Goal: Task Accomplishment & Management: Use online tool/utility

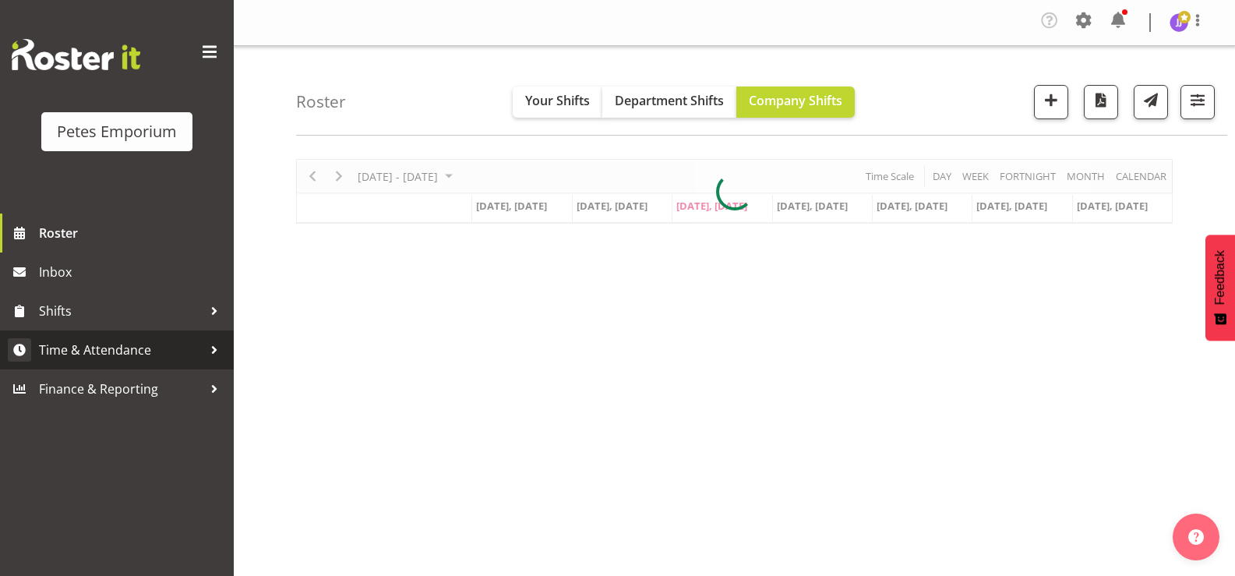
click at [146, 344] on span "Time & Attendance" at bounding box center [121, 349] width 164 height 23
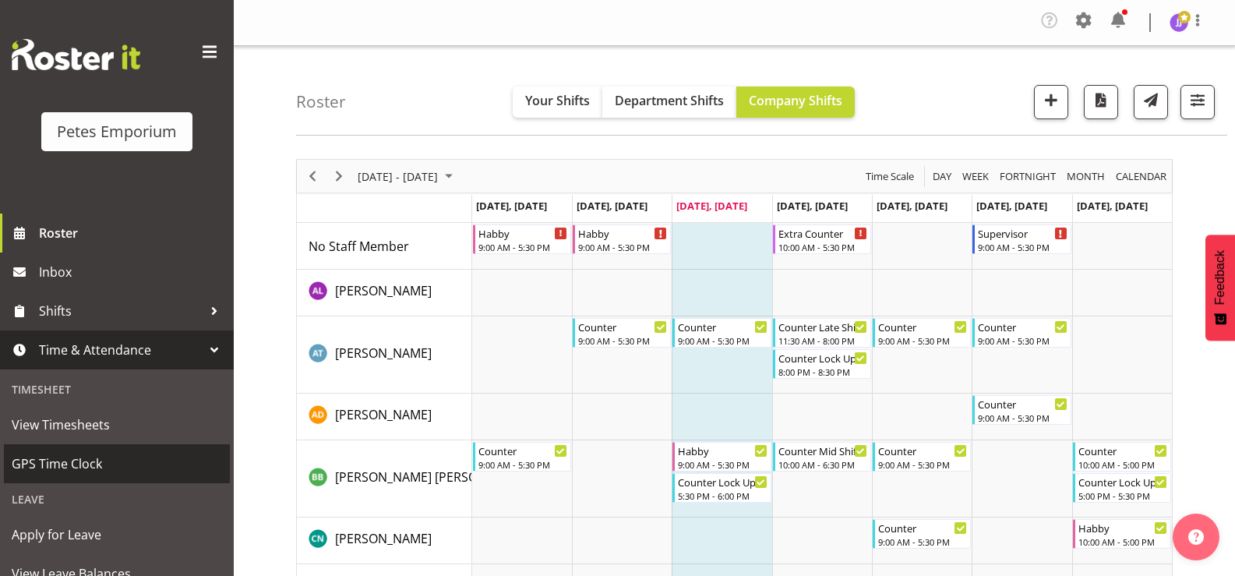
click at [118, 459] on span "GPS Time Clock" at bounding box center [117, 463] width 210 height 23
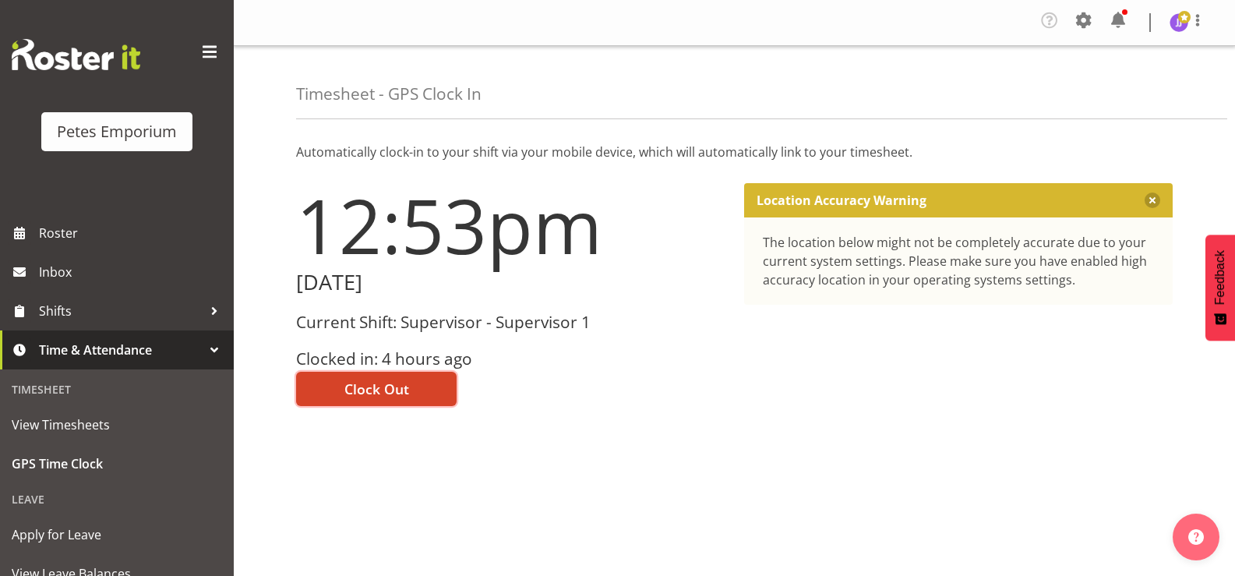
click at [398, 386] on span "Clock Out" at bounding box center [376, 389] width 65 height 20
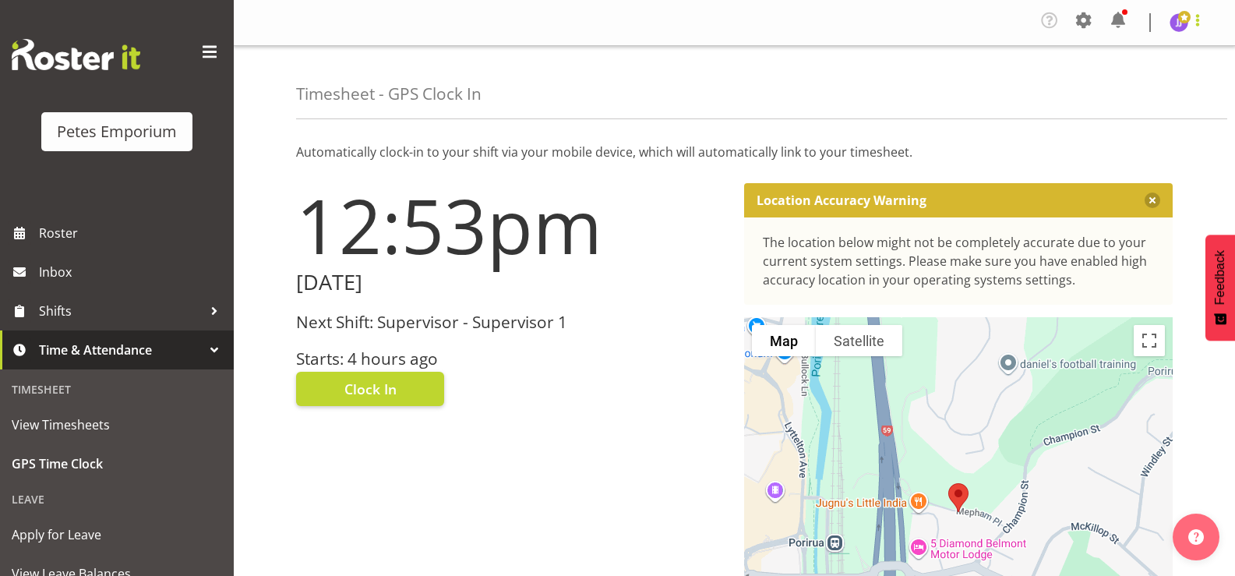
click at [1190, 19] on span at bounding box center [1197, 20] width 19 height 19
click at [1127, 84] on link "Log Out" at bounding box center [1132, 86] width 150 height 28
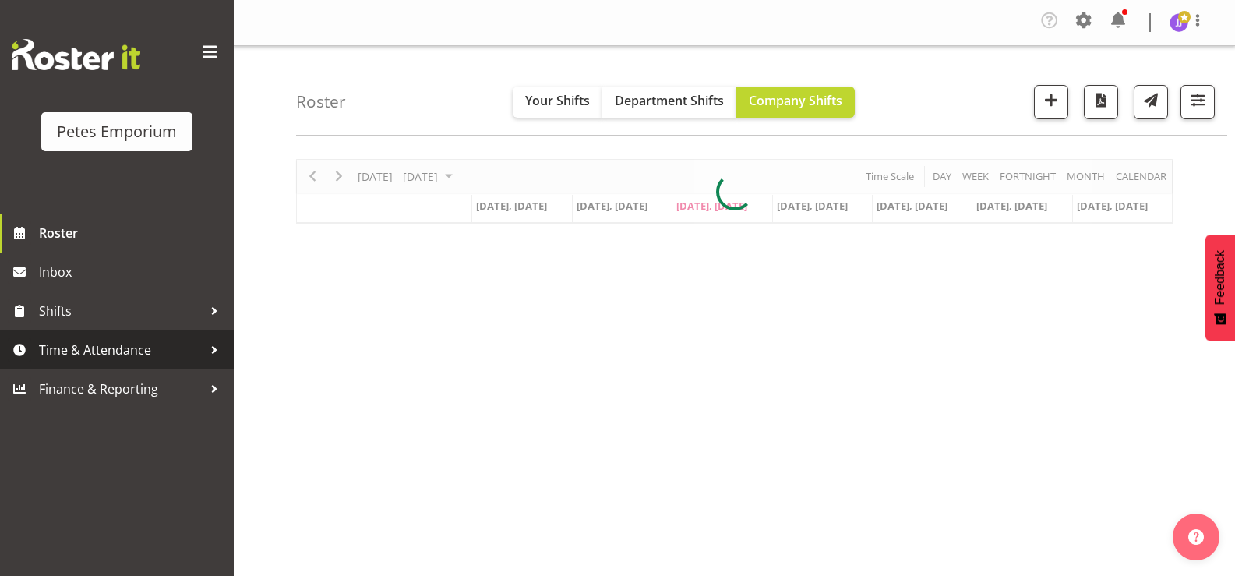
click at [118, 352] on span "Time & Attendance" at bounding box center [121, 349] width 164 height 23
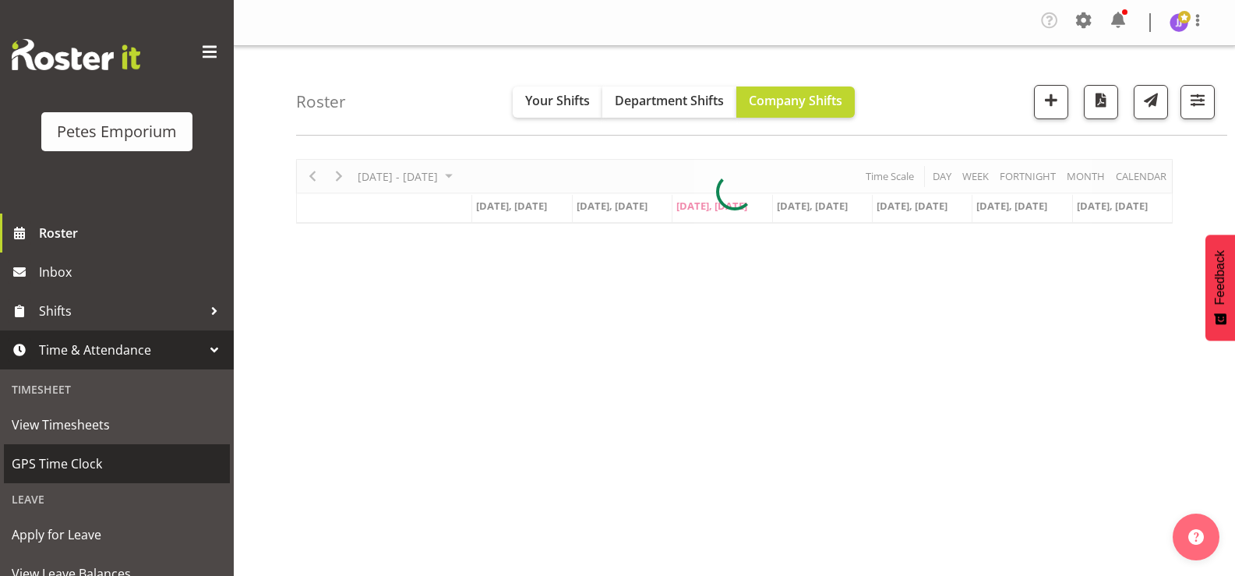
click at [83, 467] on span "GPS Time Clock" at bounding box center [117, 463] width 210 height 23
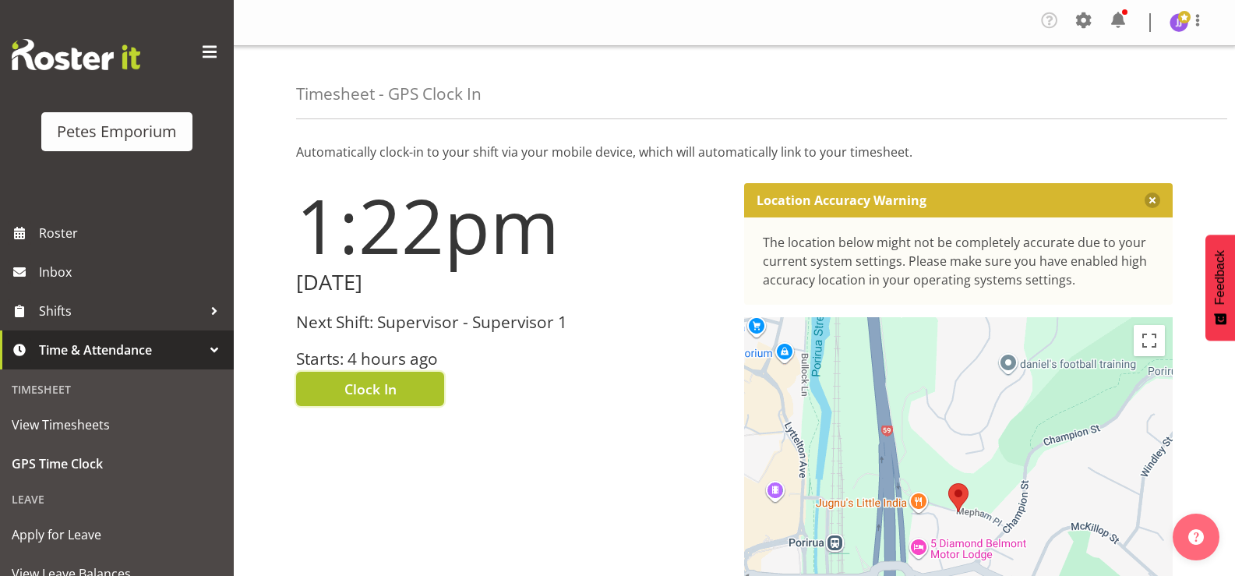
click at [380, 387] on span "Clock In" at bounding box center [370, 389] width 52 height 20
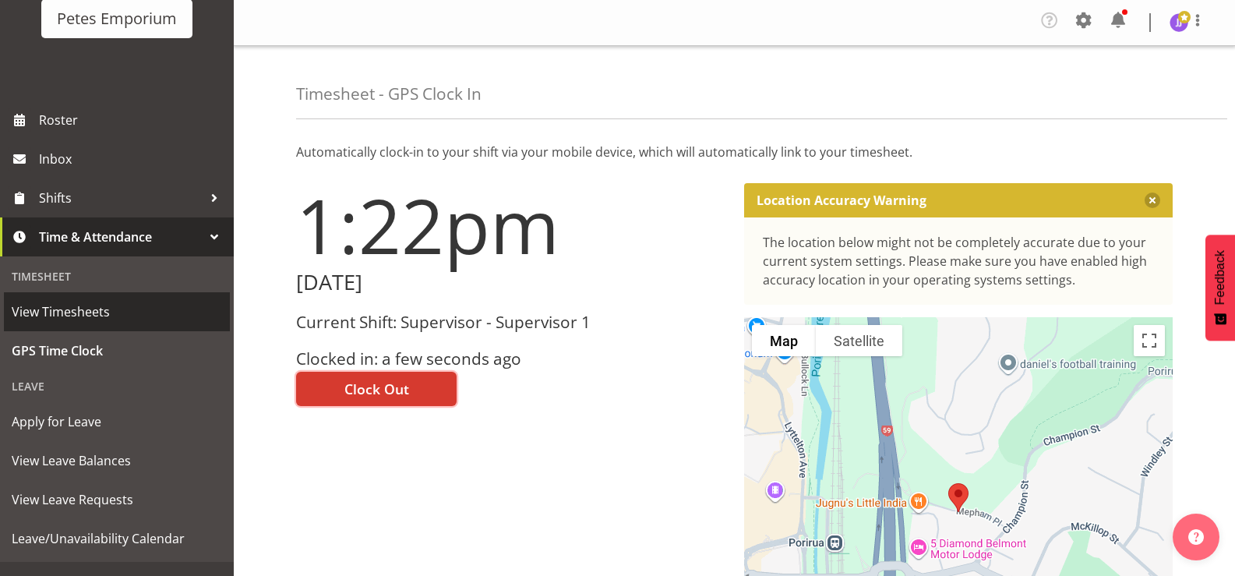
scroll to position [138, 0]
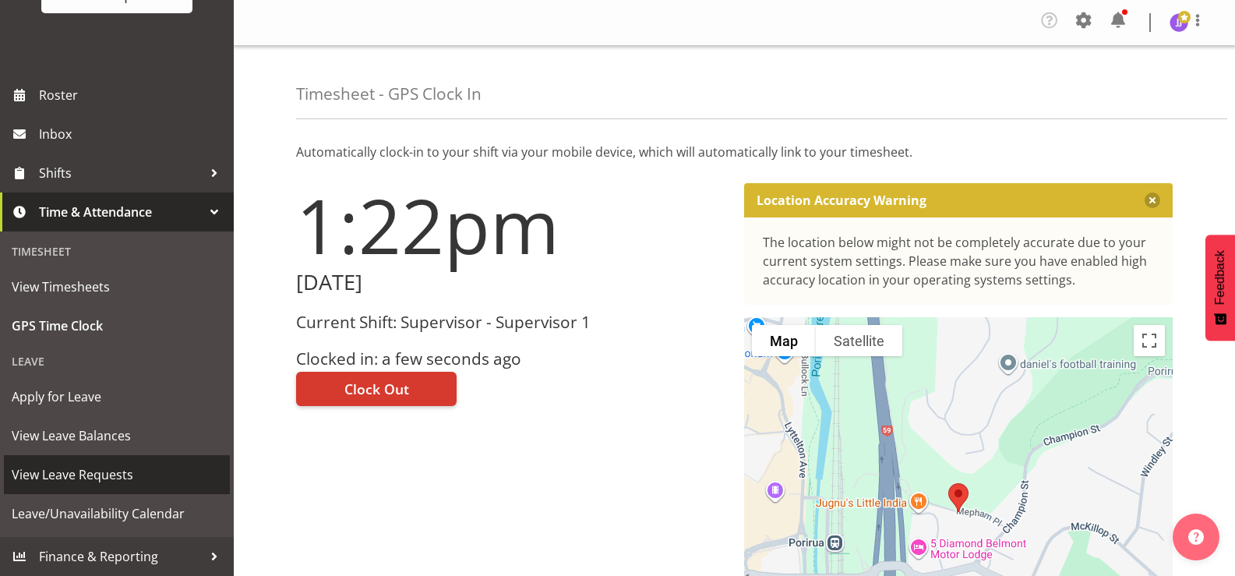
click at [122, 477] on span "View Leave Requests" at bounding box center [117, 474] width 210 height 23
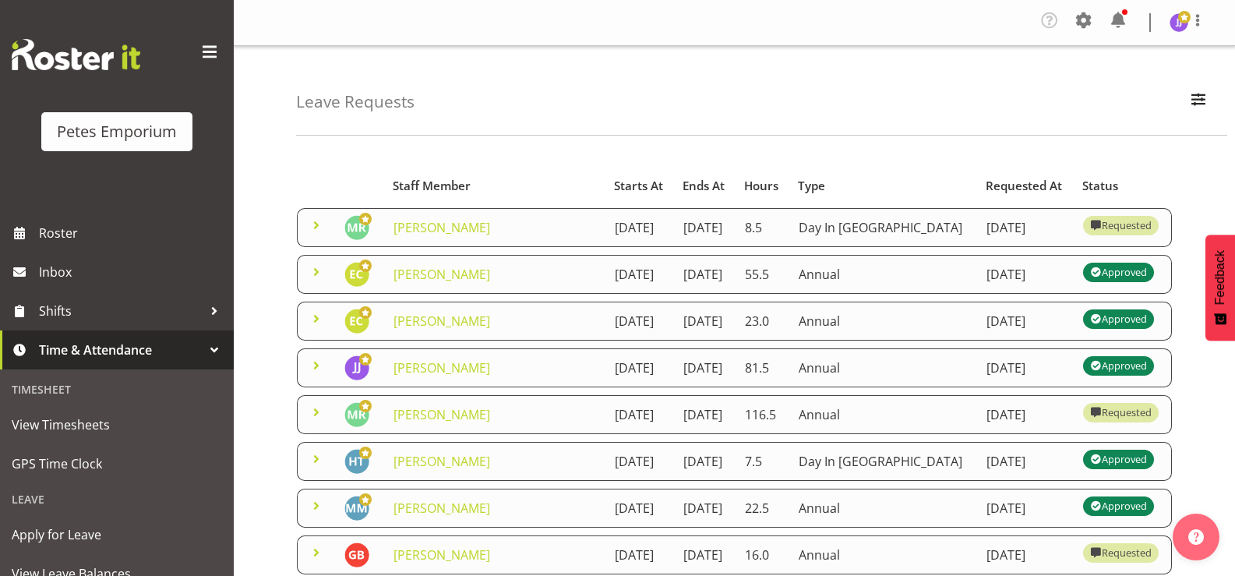
click at [315, 231] on span at bounding box center [316, 225] width 19 height 19
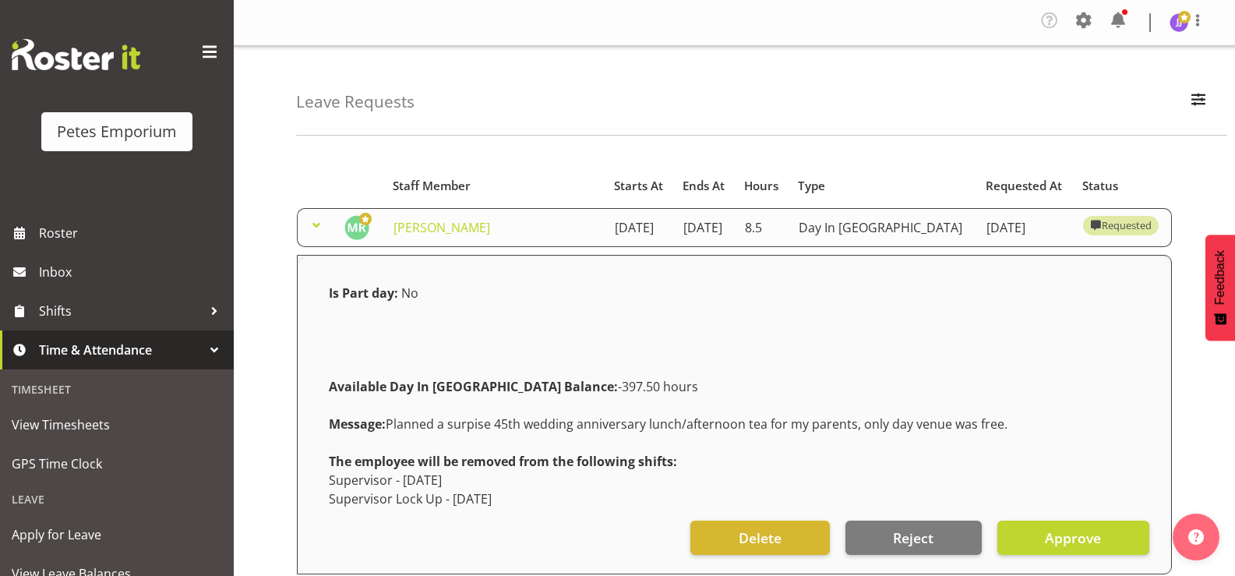
click at [315, 231] on span at bounding box center [316, 225] width 19 height 19
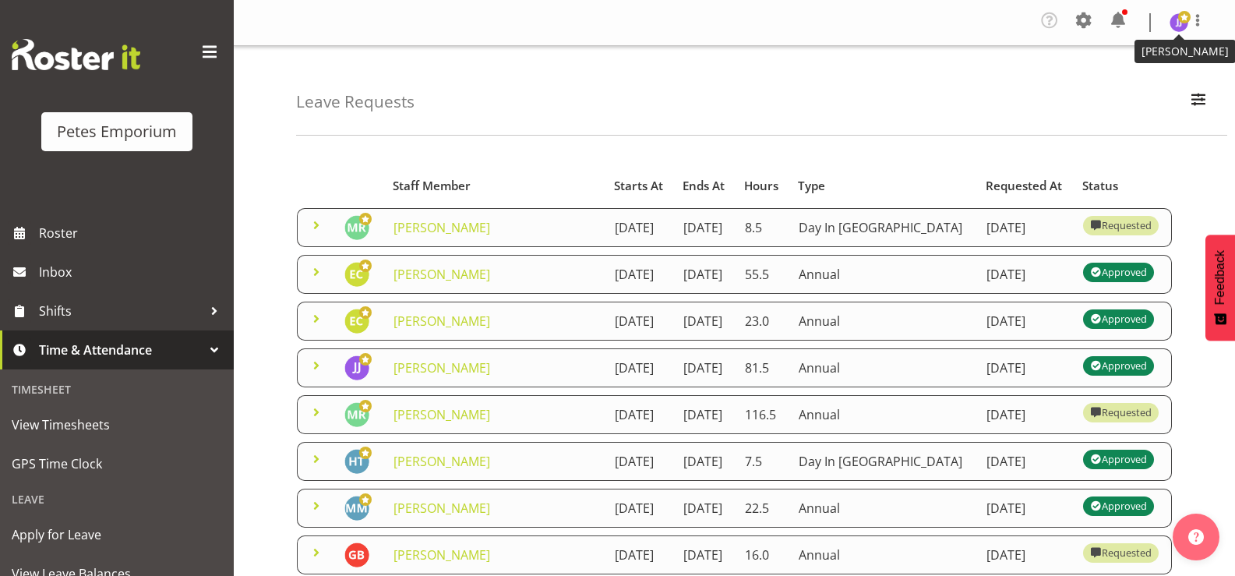
click at [1179, 22] on span at bounding box center [1184, 17] width 12 height 12
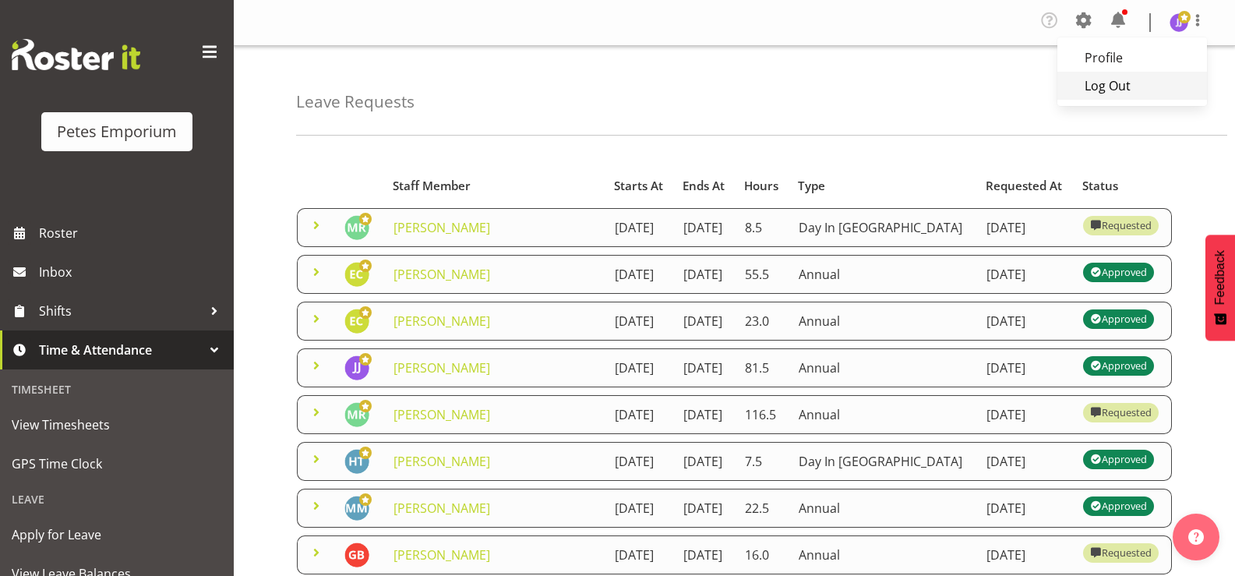
click at [1112, 87] on link "Log Out" at bounding box center [1132, 86] width 150 height 28
